Goal: Complete application form

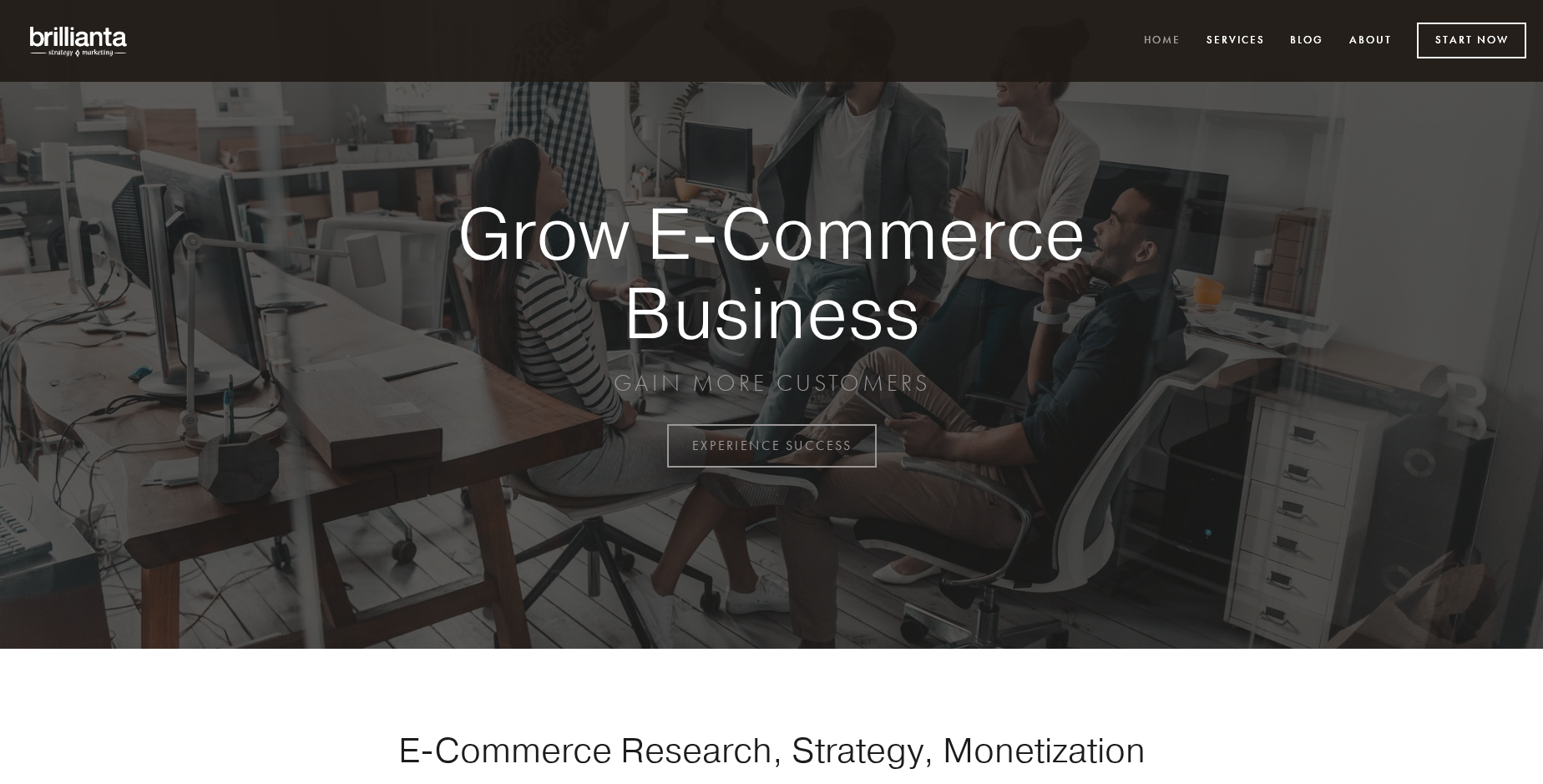
scroll to position [4376, 0]
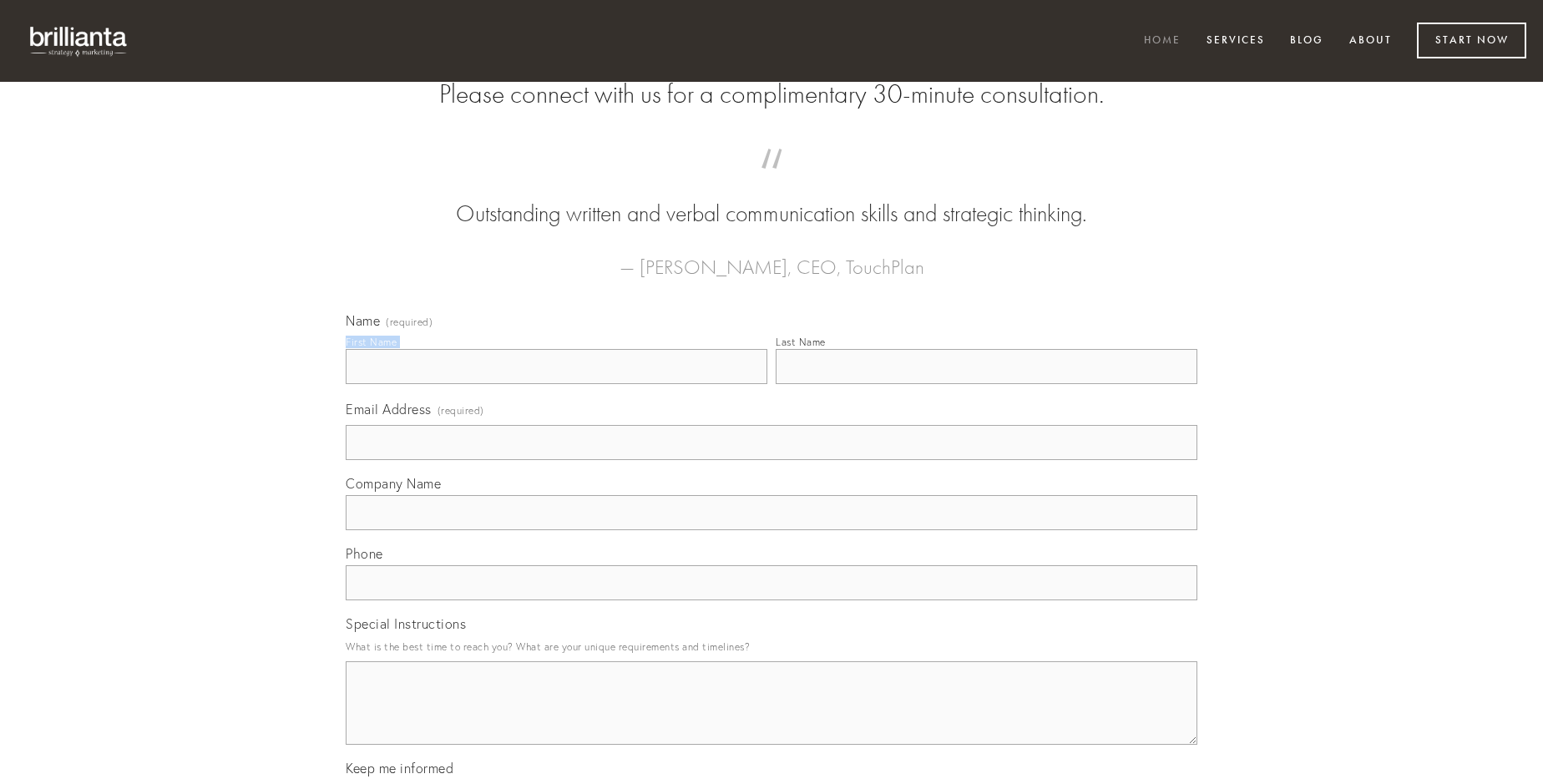
type input "[PERSON_NAME]"
click at [986, 384] on input "Last Name" at bounding box center [986, 367] width 421 height 35
type input "[PERSON_NAME]"
click at [772, 460] on input "Email Address (required)" at bounding box center [772, 442] width 852 height 35
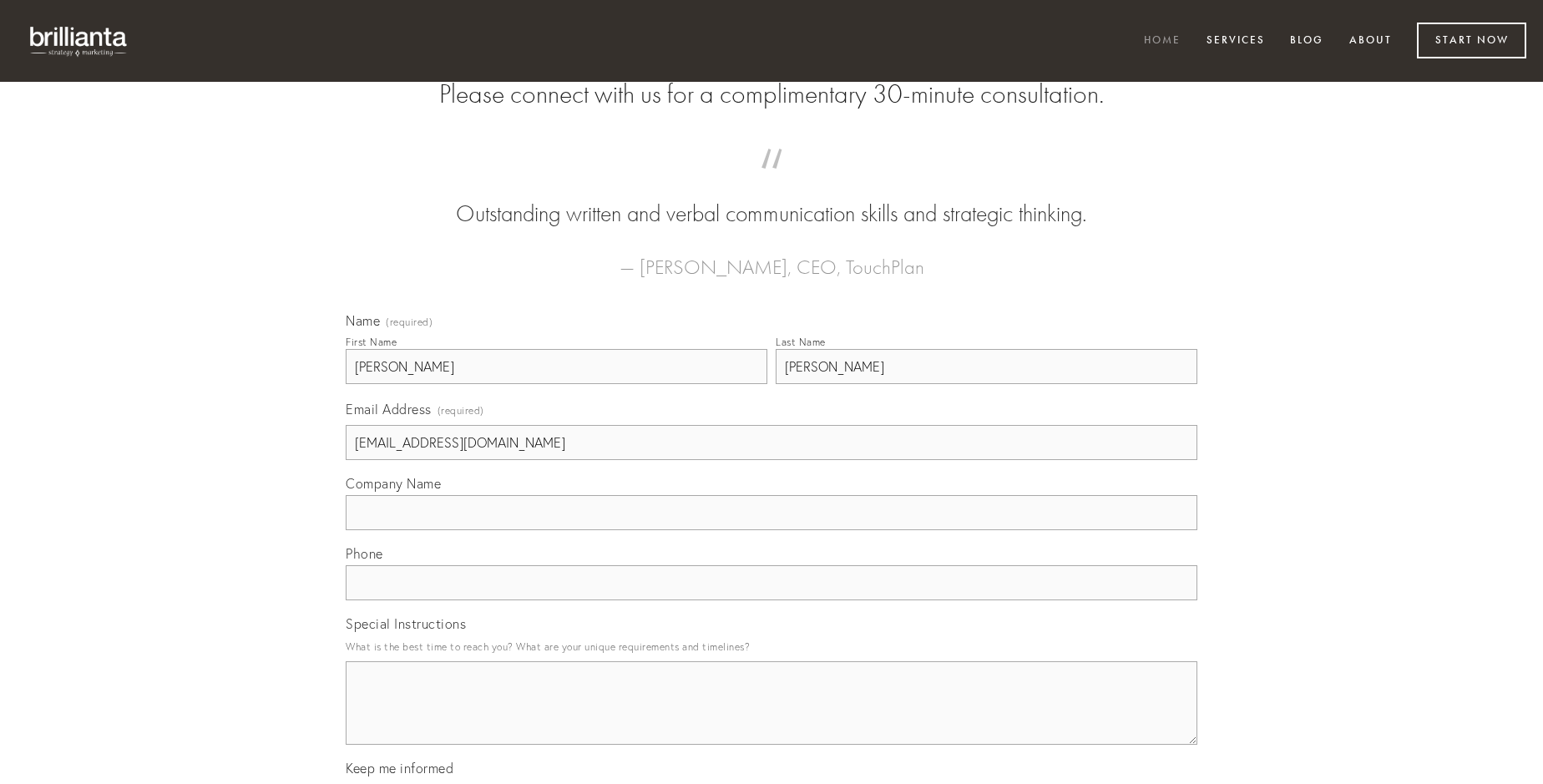
type input "[EMAIL_ADDRESS][DOMAIN_NAME]"
click at [772, 530] on input "Company Name" at bounding box center [772, 512] width 852 height 35
type input "alii"
click at [772, 600] on input "text" at bounding box center [772, 583] width 852 height 35
click at [772, 718] on textarea "Special Instructions" at bounding box center [772, 703] width 852 height 84
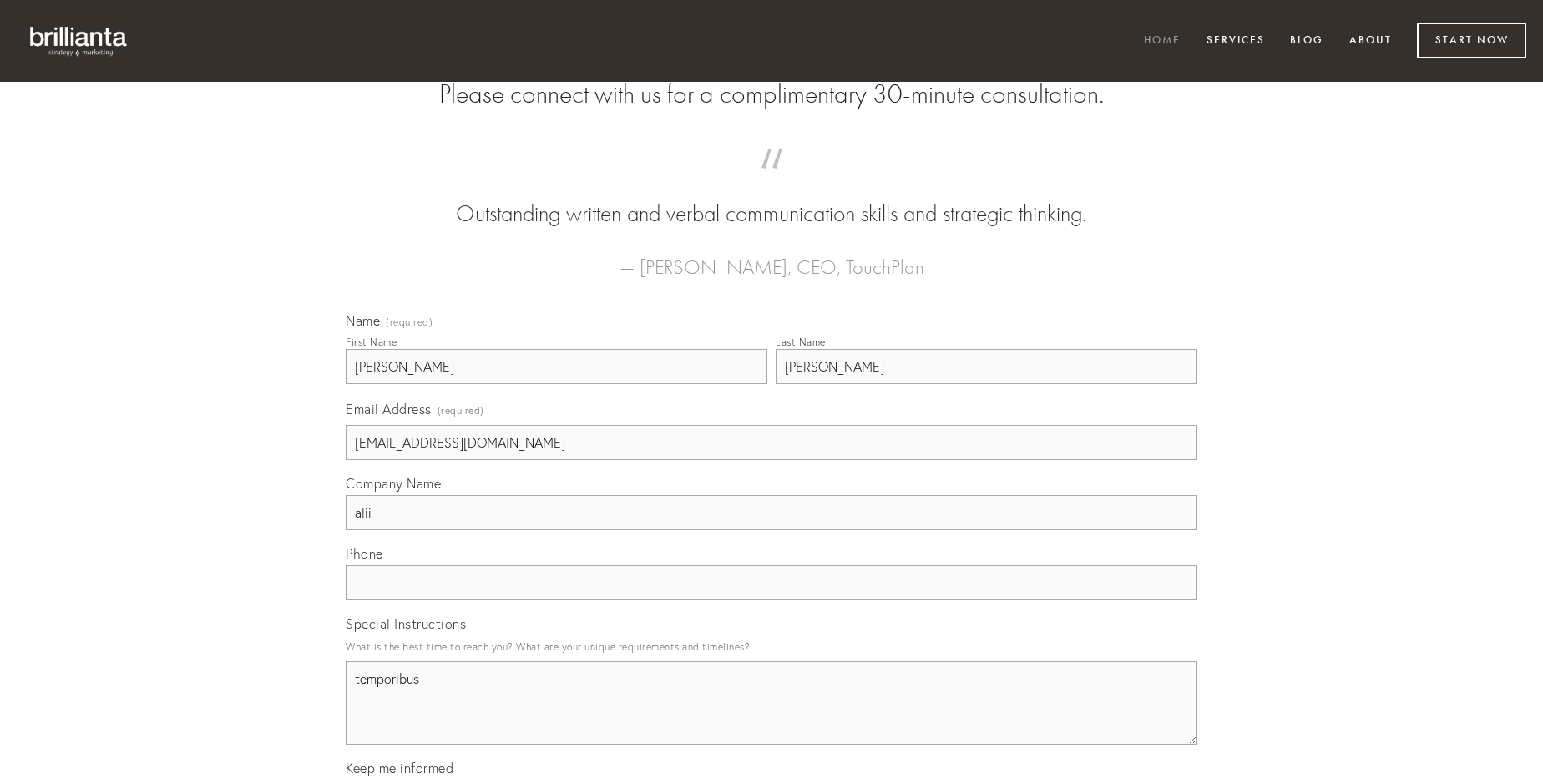
type textarea "temporibus"
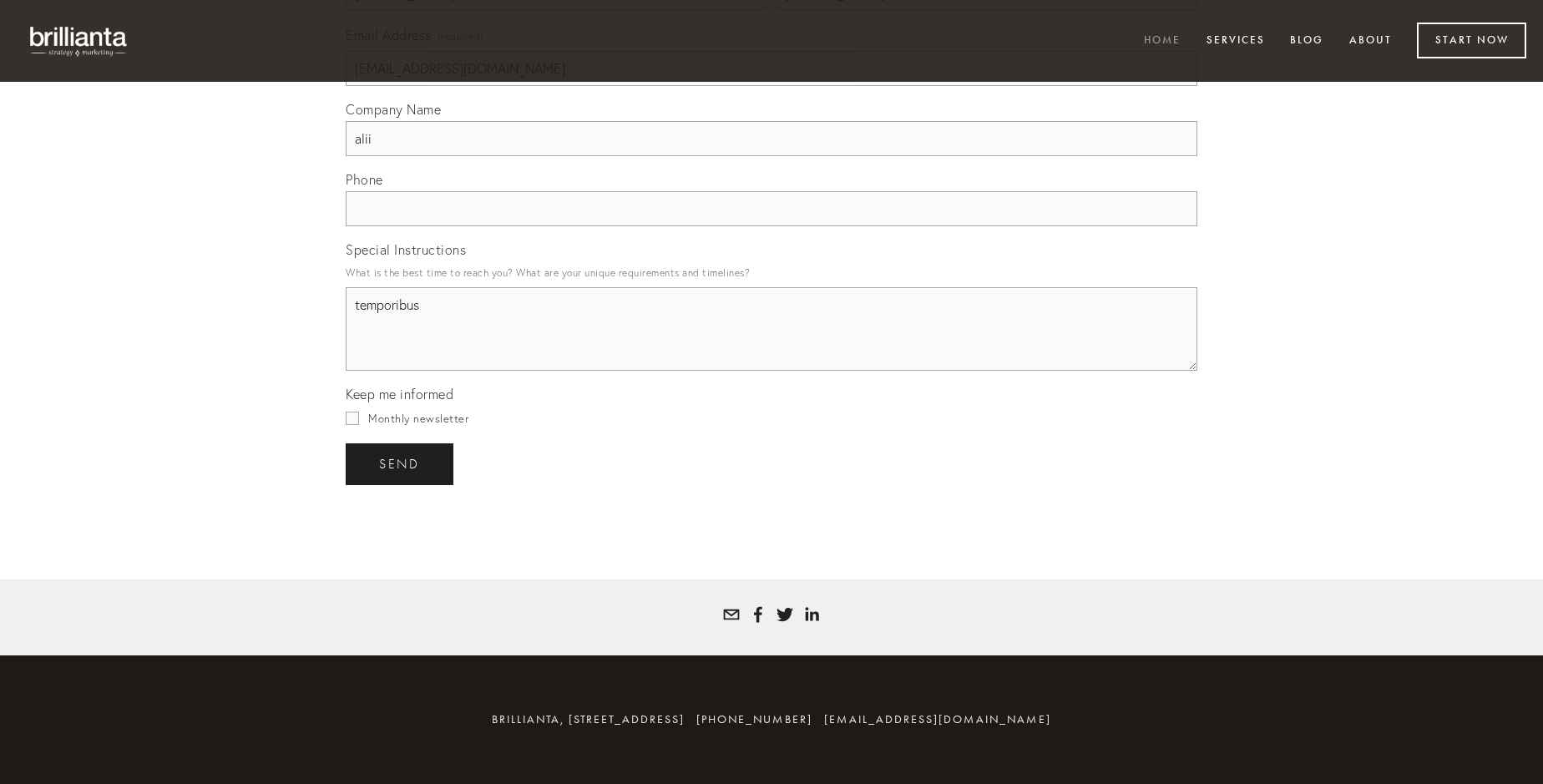
click at [400, 463] on span "send" at bounding box center [399, 464] width 41 height 15
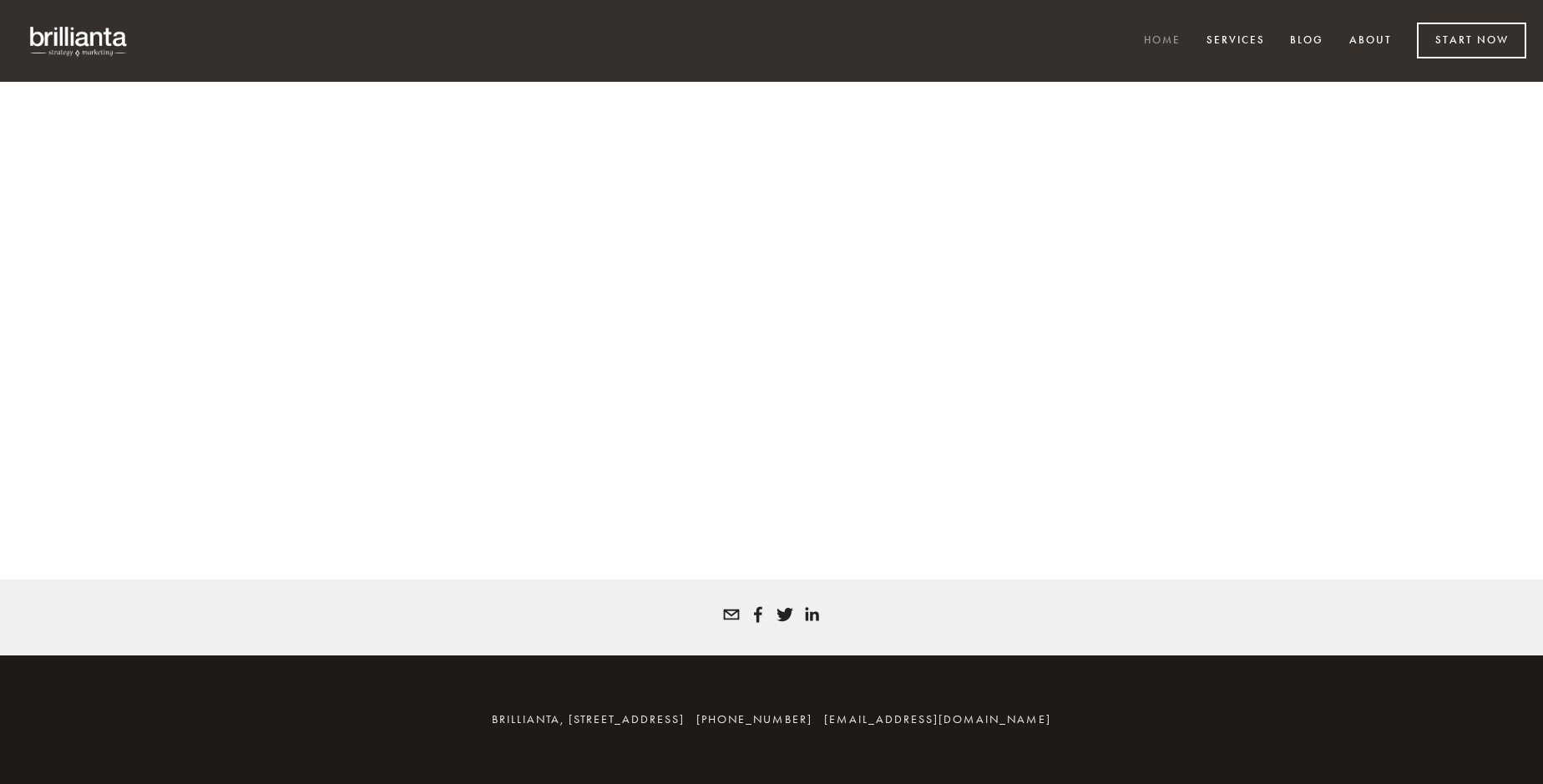
scroll to position [4354, 0]
